Goal: Check status: Check status

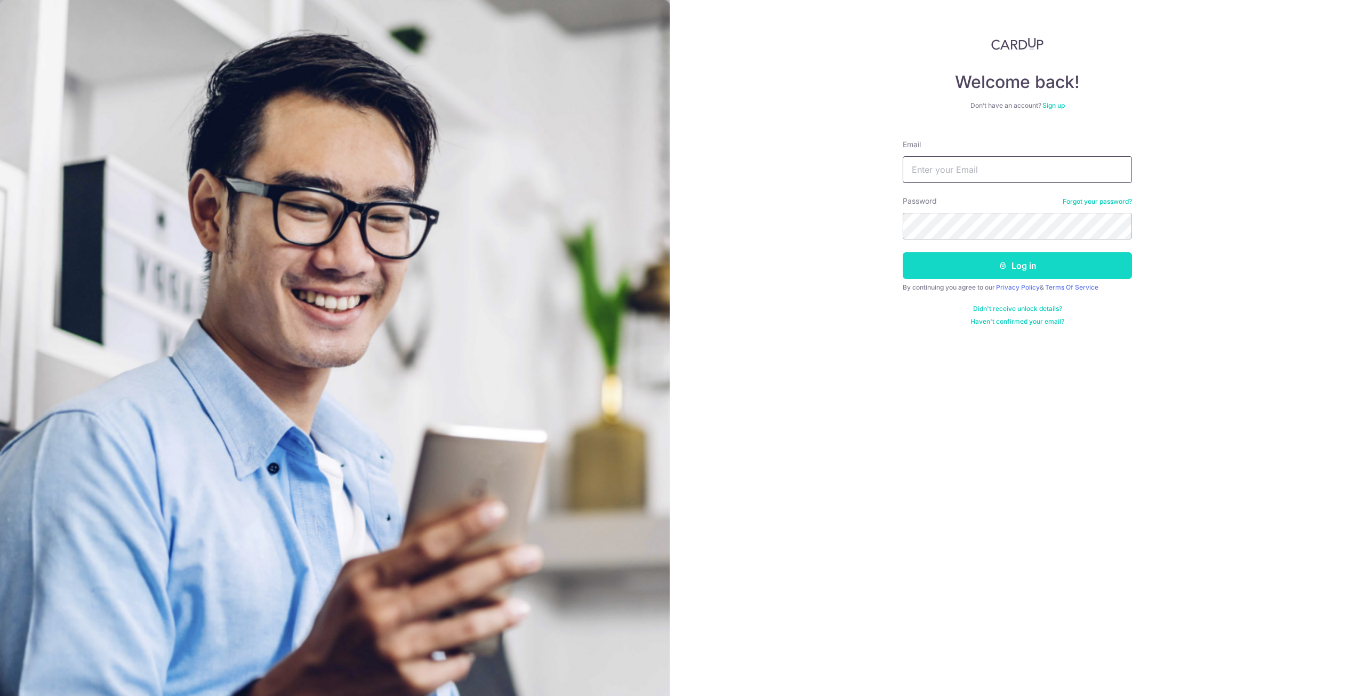
type input "po_yuang@hotmail.com"
click at [937, 258] on button "Log in" at bounding box center [1016, 265] width 229 height 27
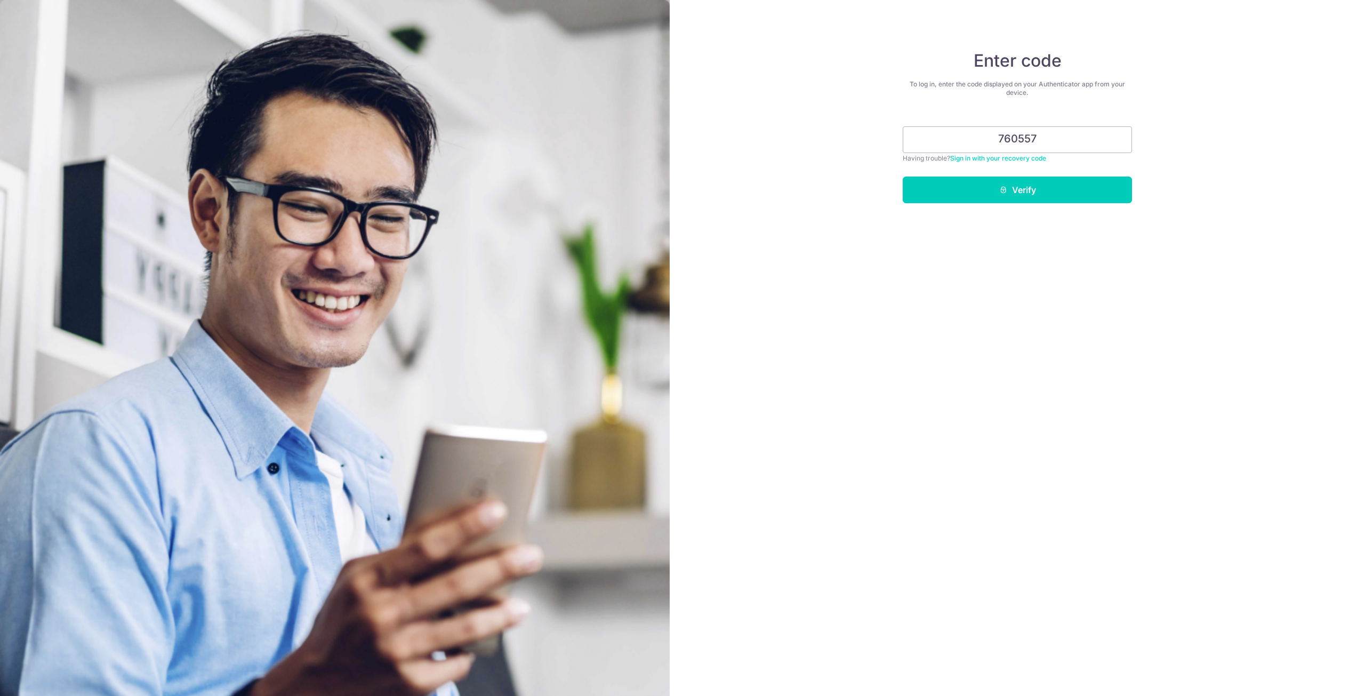
type input "760557"
click at [902, 176] on button "Verify" at bounding box center [1016, 189] width 229 height 27
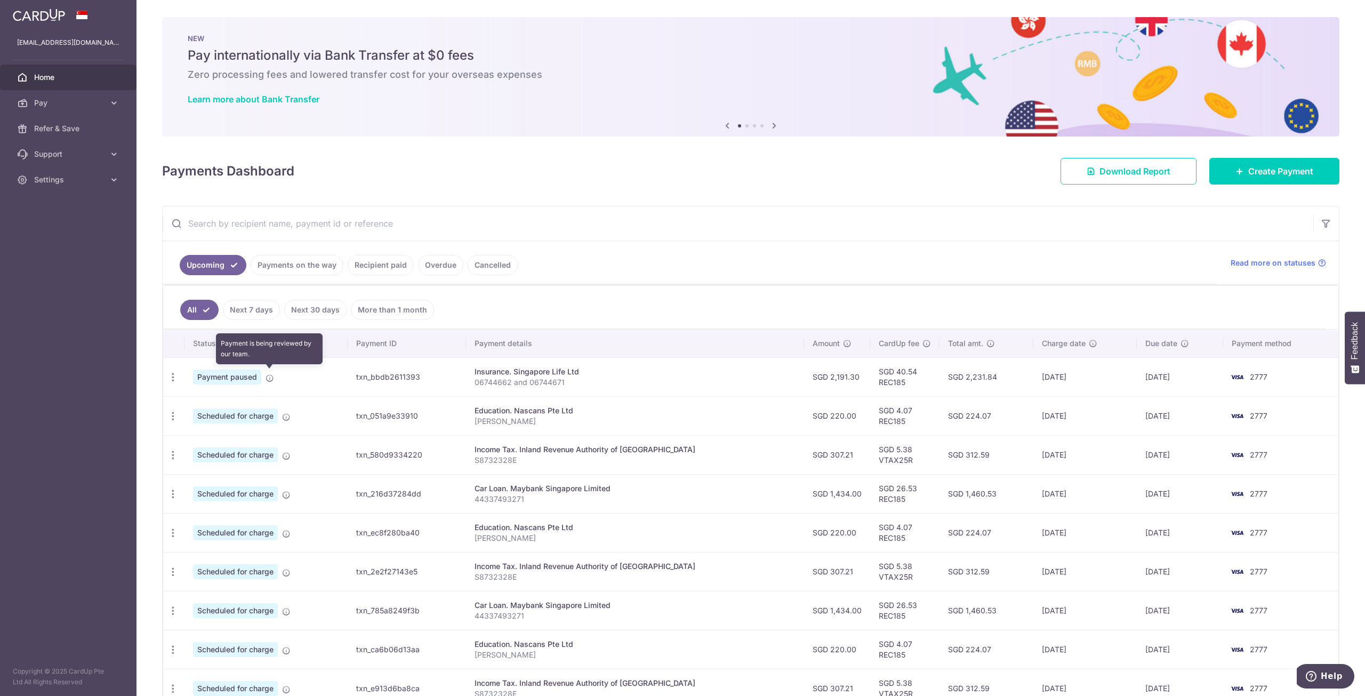
click at [267, 375] on icon at bounding box center [269, 378] width 9 height 9
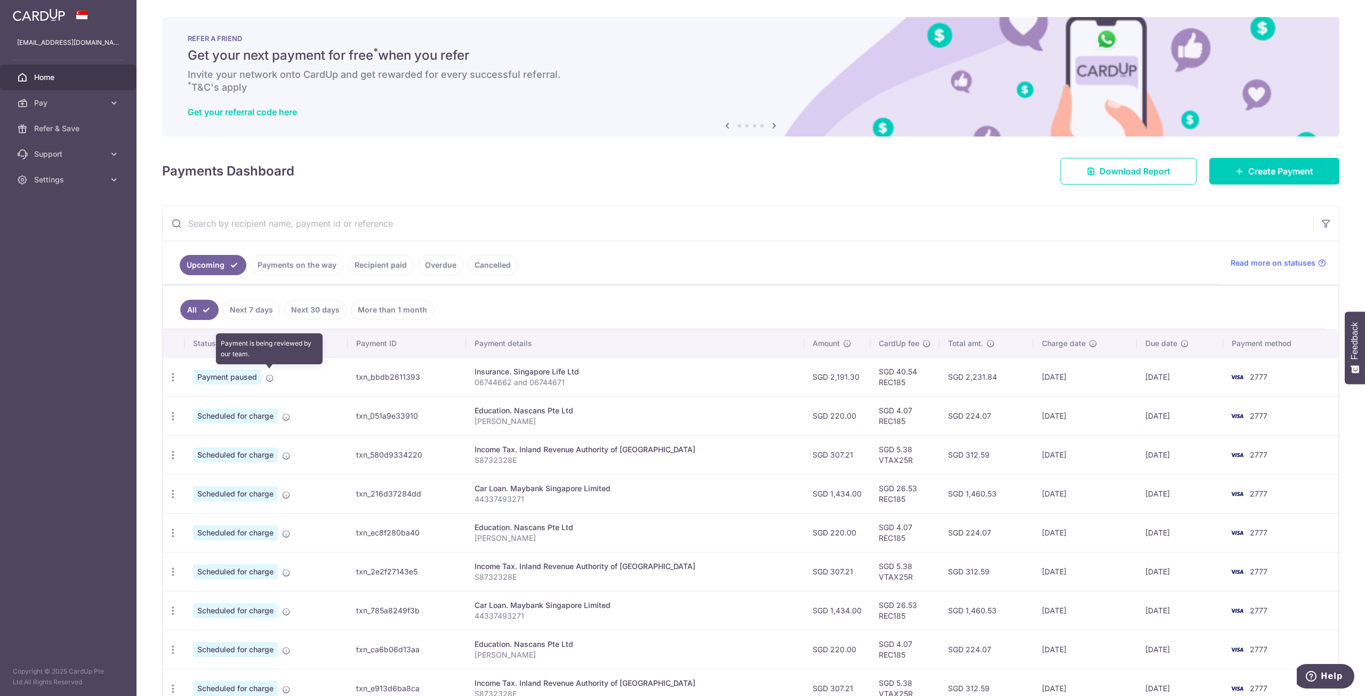
click at [269, 374] on icon at bounding box center [269, 378] width 9 height 9
click at [172, 380] on div "Update payment Cancel payment" at bounding box center [173, 377] width 20 height 20
click at [175, 372] on icon "button" at bounding box center [172, 377] width 11 height 11
click at [832, 373] on td "SGD 2,191.30" at bounding box center [837, 376] width 66 height 39
drag, startPoint x: 861, startPoint y: 371, endPoint x: 885, endPoint y: 381, distance: 25.8
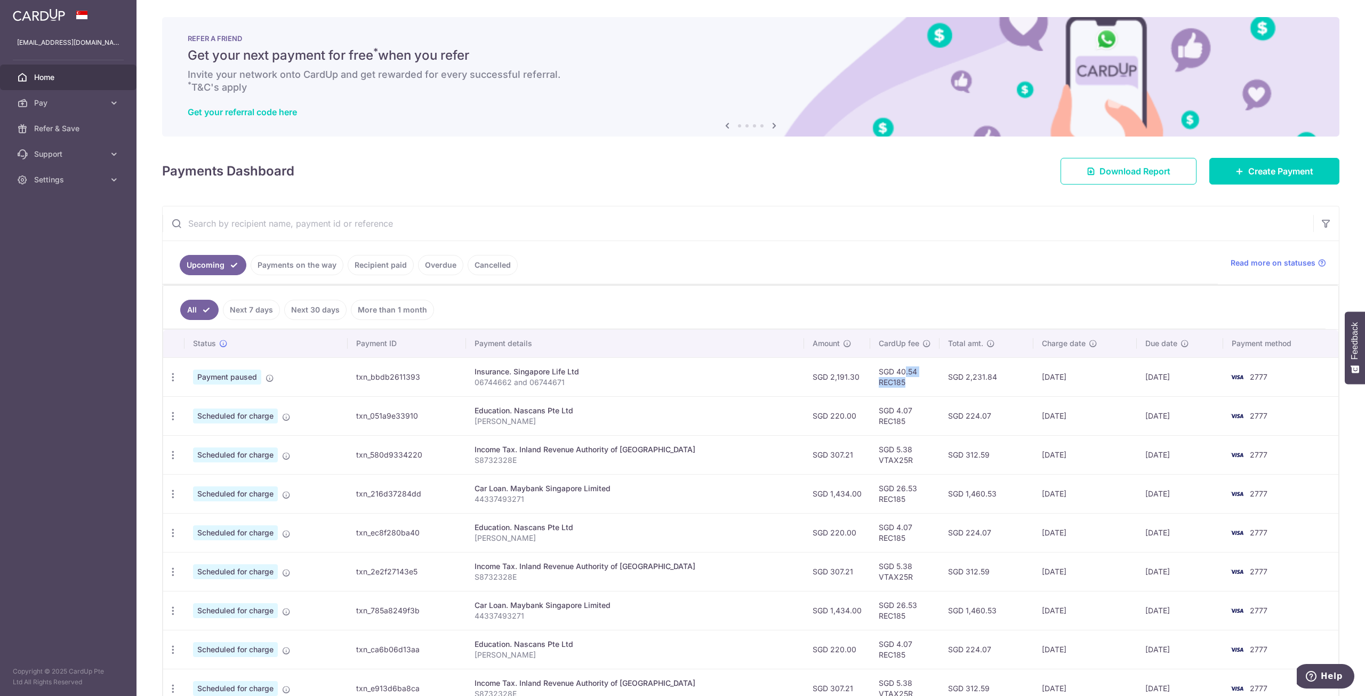
click at [885, 381] on td "SGD 40.54 REC185" at bounding box center [904, 376] width 69 height 39
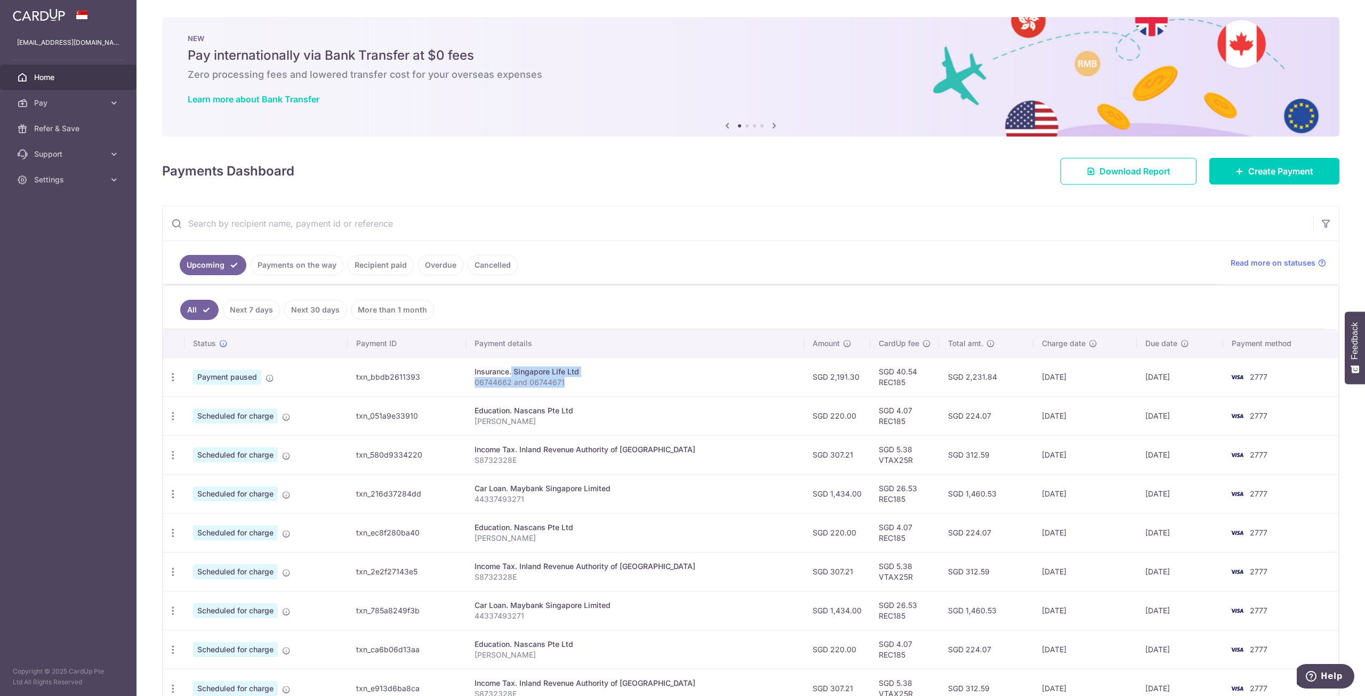
drag, startPoint x: 490, startPoint y: 368, endPoint x: 601, endPoint y: 382, distance: 111.2
click at [601, 382] on td "Insurance. Singapore Life Ltd 06744662 and 06744671" at bounding box center [635, 376] width 338 height 39
click at [601, 382] on p "06744662 and 06744671" at bounding box center [634, 382] width 321 height 11
